Goal: Navigation & Orientation: Go to known website

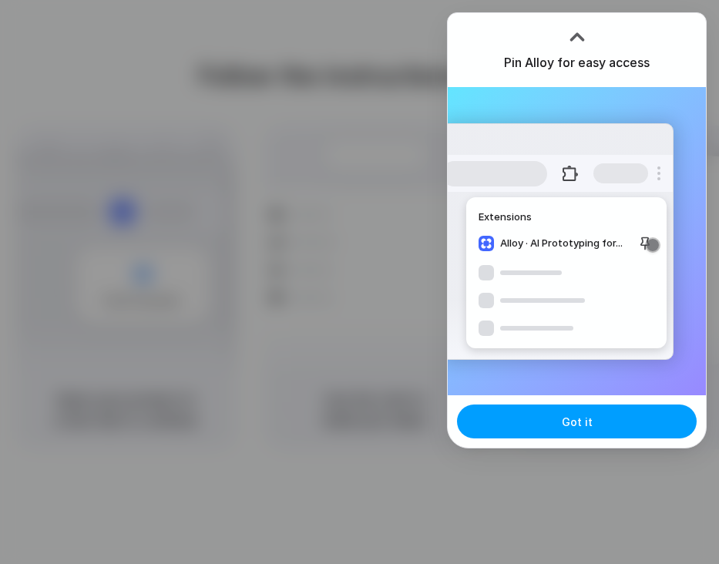
click at [584, 425] on span "Got it" at bounding box center [576, 422] width 31 height 16
